Goal: Transaction & Acquisition: Purchase product/service

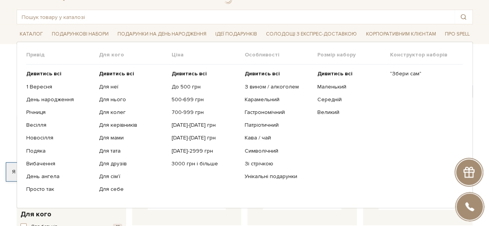
scroll to position [35, 0]
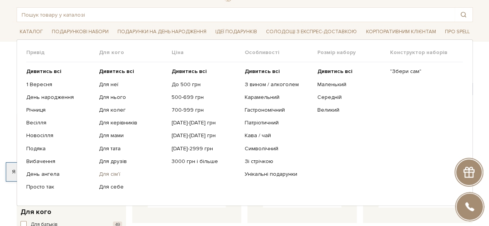
click at [120, 171] on link "Для сім'ї" at bounding box center [132, 174] width 67 height 7
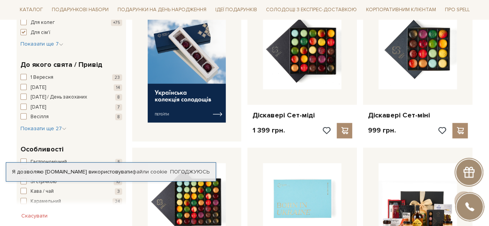
scroll to position [321, 0]
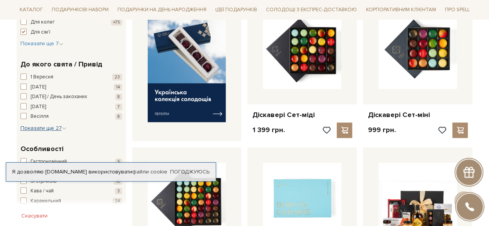
click at [63, 127] on icon "button" at bounding box center [64, 128] width 5 height 5
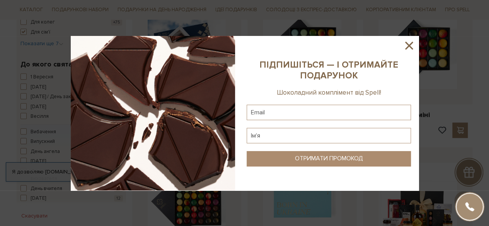
scroll to position [0, 0]
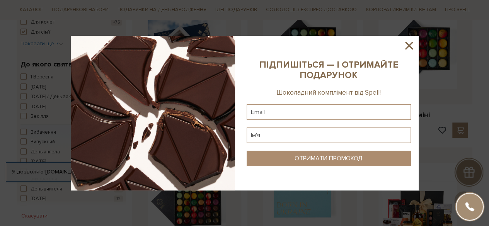
click at [412, 50] on icon at bounding box center [409, 45] width 13 height 13
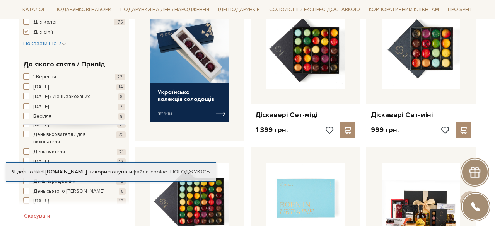
scroll to position [37, 0]
click at [93, 183] on button "День народження 42" at bounding box center [76, 182] width 106 height 8
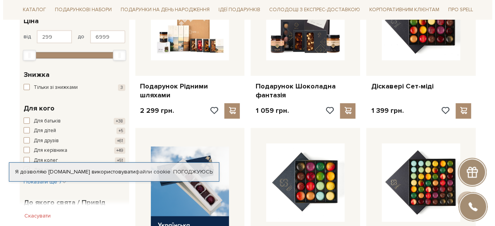
scroll to position [217, 0]
